Goal: Information Seeking & Learning: Learn about a topic

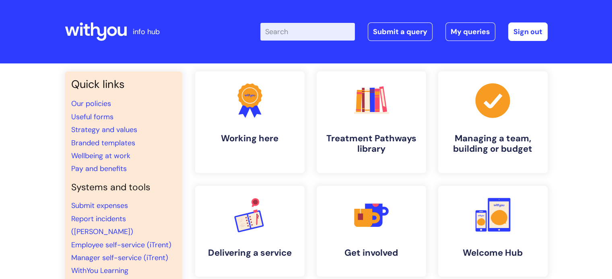
click at [292, 33] on input "Enter your search term here..." at bounding box center [307, 32] width 94 height 18
type input "cent"
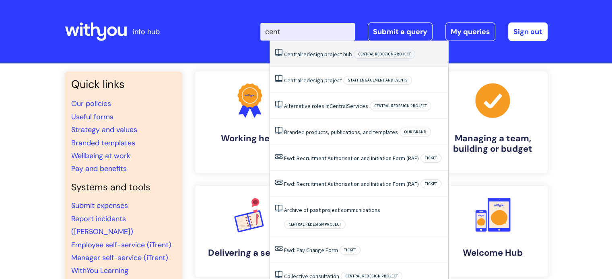
click at [304, 52] on link "Central redesign project hub" at bounding box center [318, 54] width 68 height 7
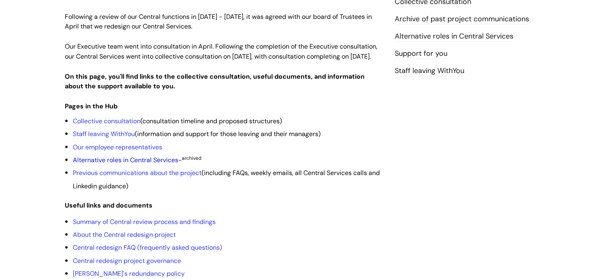
scroll to position [161, 0]
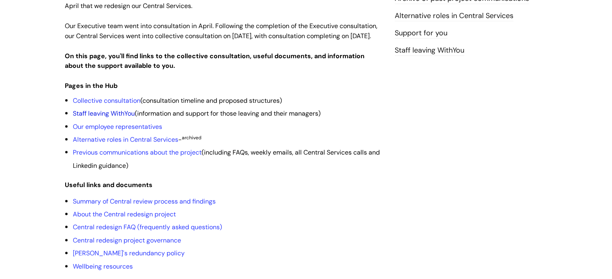
click at [117, 118] on link "Staff leaving WithYou" at bounding box center [104, 113] width 62 height 8
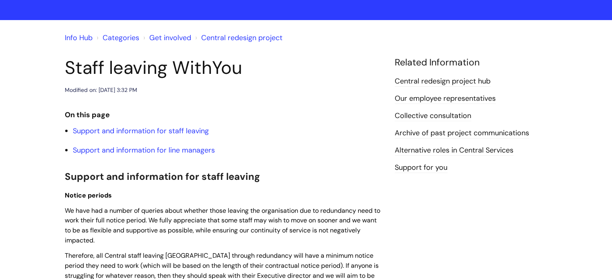
scroll to position [40, 0]
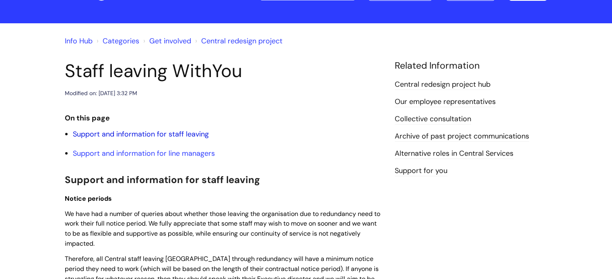
click at [200, 138] on link "Support and information for staff leaving" at bounding box center [141, 134] width 136 height 10
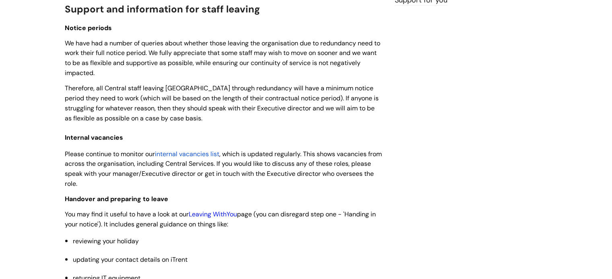
click at [226, 213] on link "Leaving WithYou" at bounding box center [213, 214] width 48 height 8
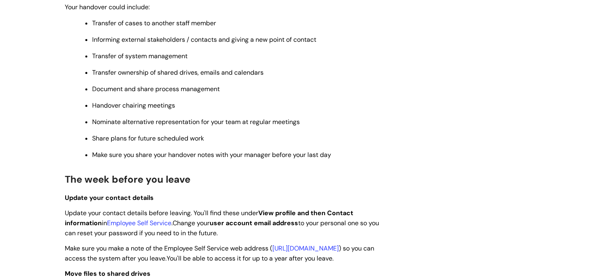
scroll to position [904, 0]
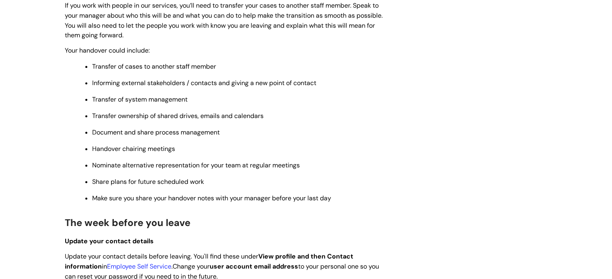
click at [244, 137] on p "Document and share process management" at bounding box center [237, 132] width 290 height 9
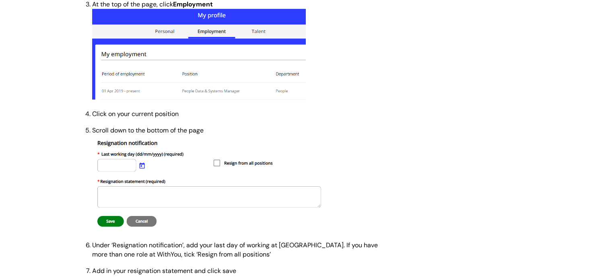
scroll to position [341, 0]
